Goal: Information Seeking & Learning: Learn about a topic

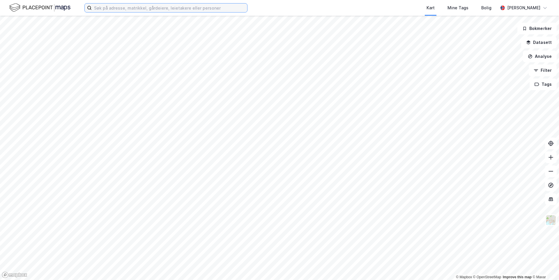
click at [161, 8] on input at bounding box center [169, 7] width 155 height 9
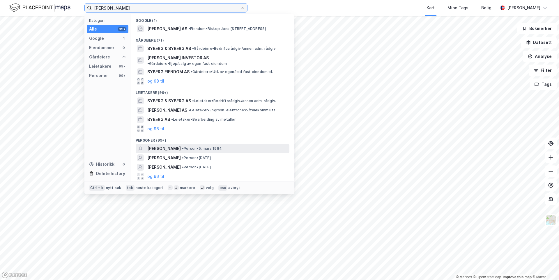
type input "[PERSON_NAME]"
click at [168, 145] on span "[PERSON_NAME]" at bounding box center [163, 148] width 33 height 7
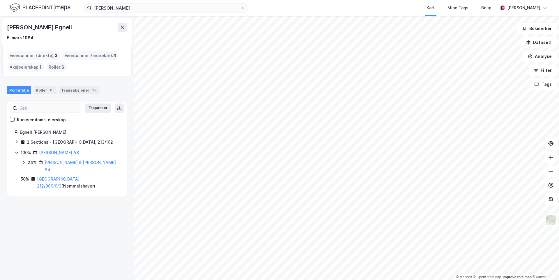
click at [17, 142] on icon at bounding box center [17, 141] width 2 height 3
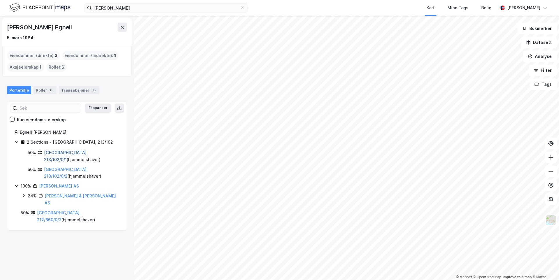
click at [57, 152] on link "[GEOGRAPHIC_DATA], 213/102/0/1" at bounding box center [66, 156] width 44 height 12
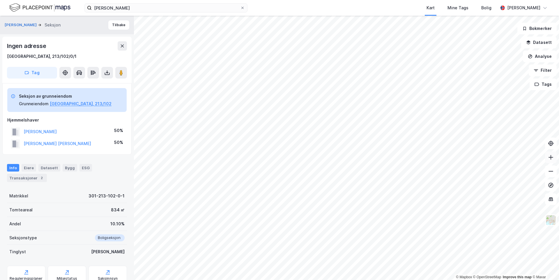
click at [555, 159] on button at bounding box center [551, 158] width 12 height 12
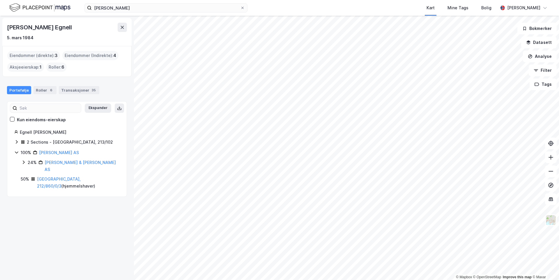
click at [16, 140] on icon at bounding box center [16, 142] width 5 height 5
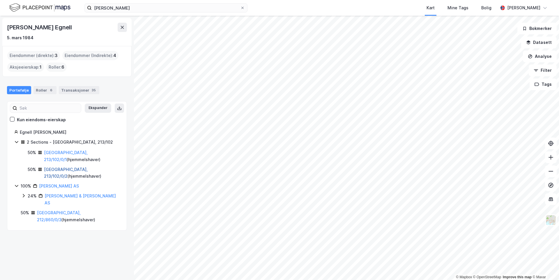
click at [51, 167] on link "[GEOGRAPHIC_DATA], 213/102/0/2" at bounding box center [66, 173] width 44 height 12
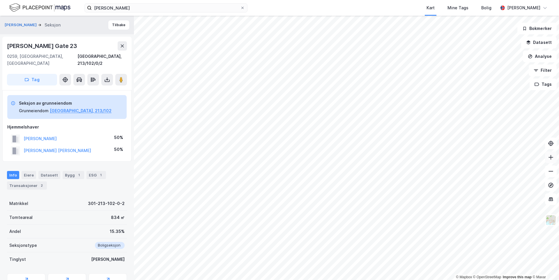
click at [551, 155] on icon at bounding box center [551, 158] width 6 height 6
click at [551, 155] on icon at bounding box center [551, 157] width 1 height 5
drag, startPoint x: 6, startPoint y: 45, endPoint x: 76, endPoint y: 44, distance: 70.8
click at [76, 44] on div "[PERSON_NAME][GEOGRAPHIC_DATA], 213/102/0/2 Tag" at bounding box center [66, 64] width 129 height 54
copy div "[PERSON_NAME] Gate 23"
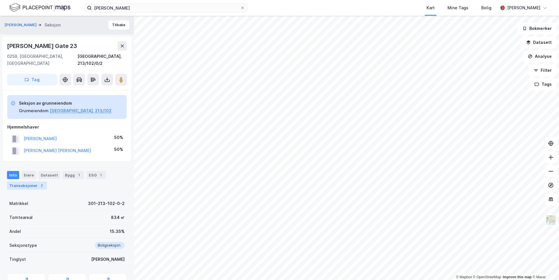
click at [35, 182] on div "Transaksjoner 2" at bounding box center [27, 186] width 40 height 8
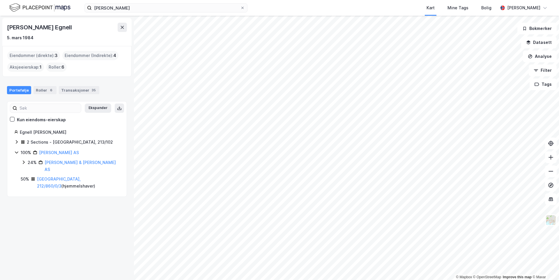
click at [21, 144] on icon at bounding box center [23, 142] width 4 height 4
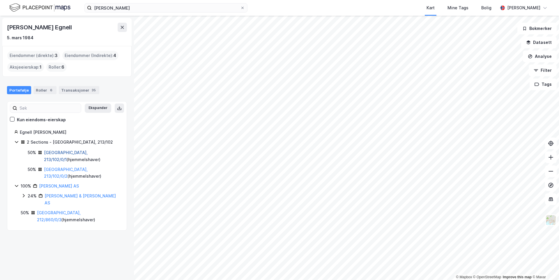
click at [58, 151] on link "[GEOGRAPHIC_DATA], 213/102/0/1" at bounding box center [66, 156] width 44 height 12
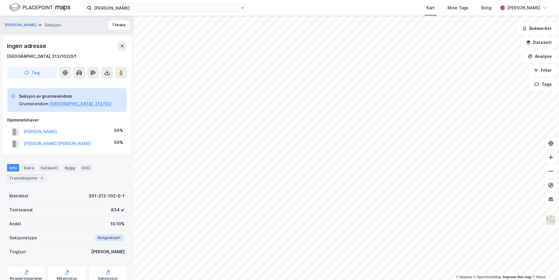
scroll to position [1, 0]
click at [32, 178] on div "Transaksjoner 2" at bounding box center [27, 178] width 40 height 8
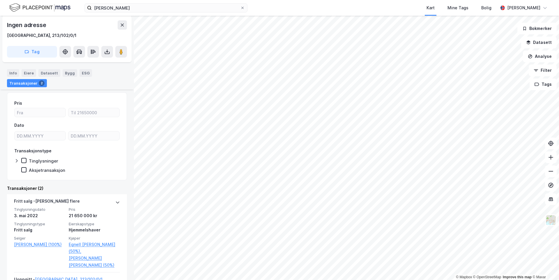
scroll to position [105, 0]
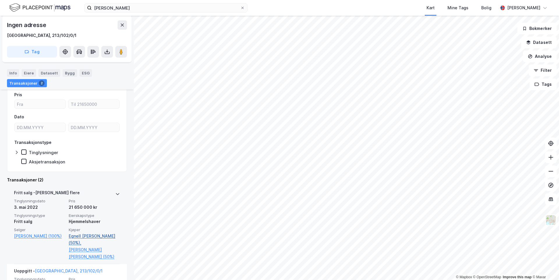
click at [73, 238] on link "Egnell [PERSON_NAME] (50%)," at bounding box center [94, 240] width 51 height 14
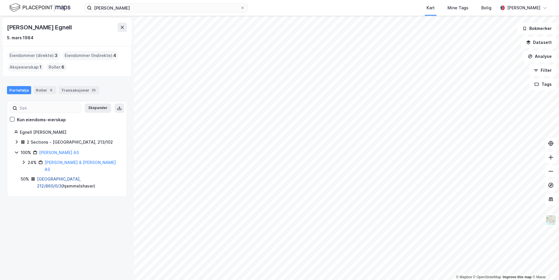
click at [47, 177] on link "[GEOGRAPHIC_DATA], 212/860/0/3" at bounding box center [59, 183] width 44 height 12
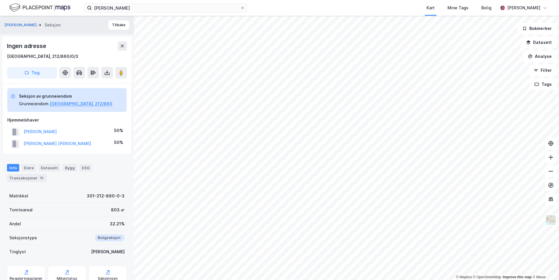
click at [55, 127] on div "[PERSON_NAME]" at bounding box center [34, 132] width 46 height 10
click at [548, 157] on icon at bounding box center [551, 158] width 6 height 6
click at [28, 176] on div "Transaksjoner 13" at bounding box center [27, 178] width 40 height 8
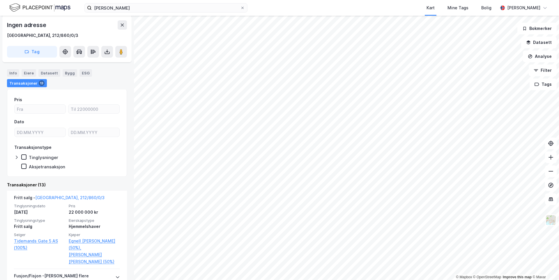
scroll to position [105, 0]
